Goal: Navigation & Orientation: Go to known website

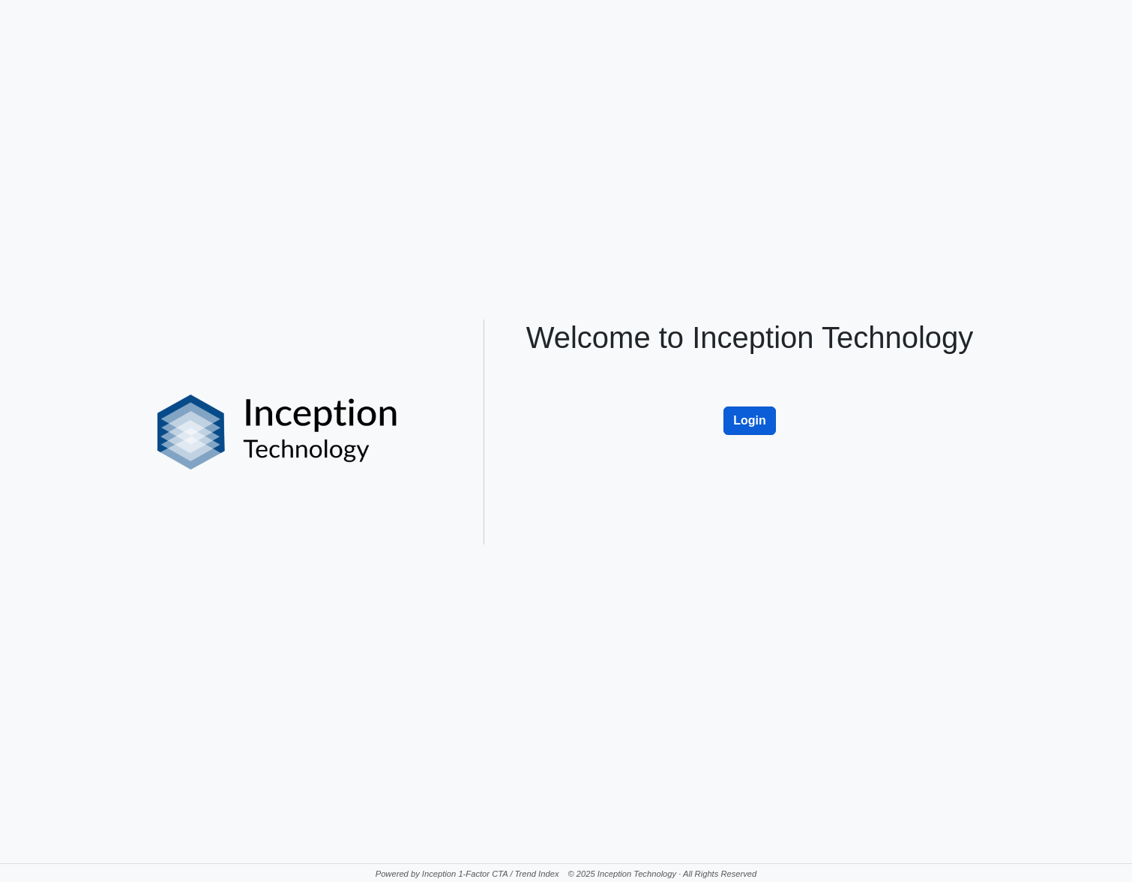
click at [739, 410] on button "Login" at bounding box center [750, 420] width 52 height 28
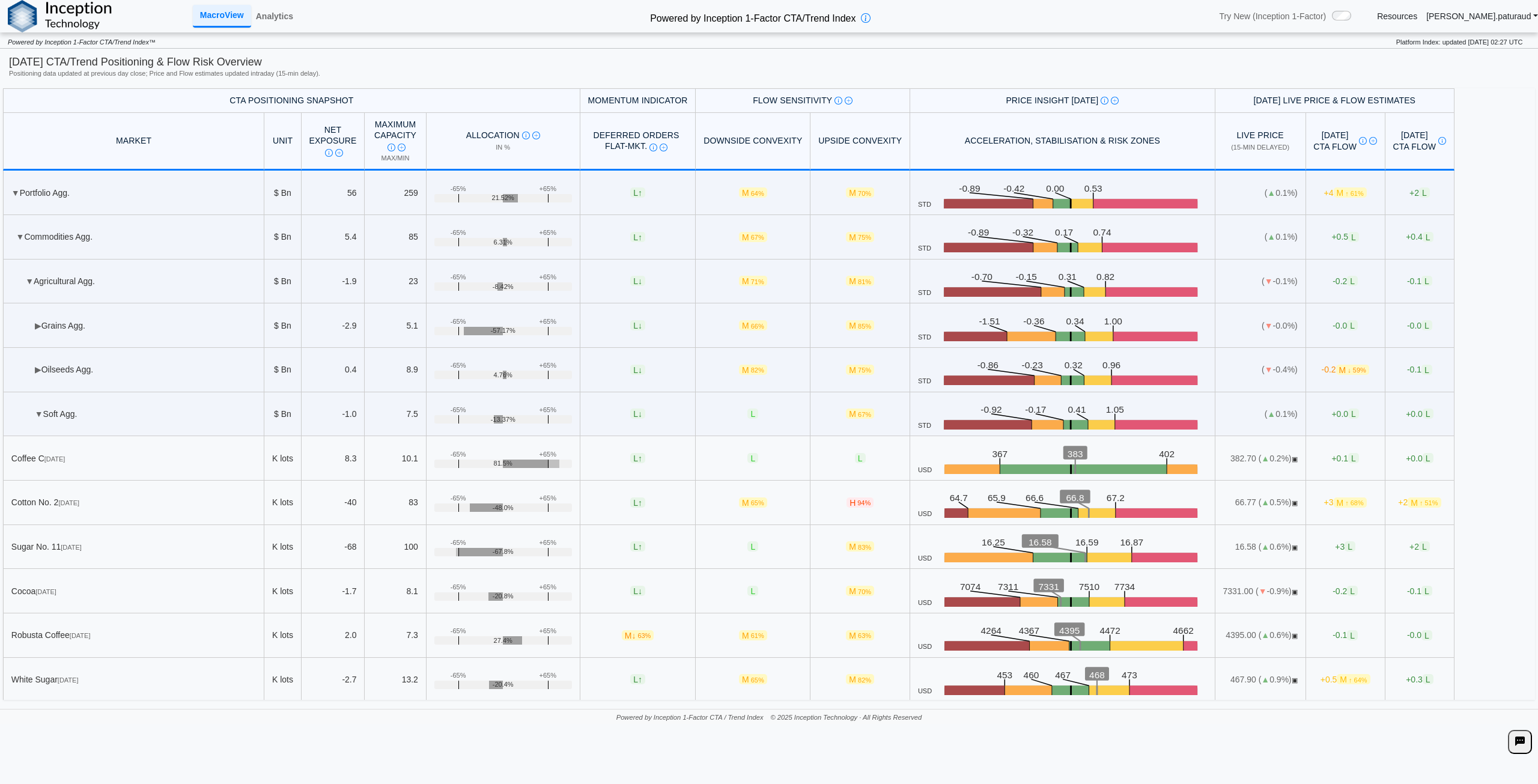
scroll to position [180, 0]
